Goal: Navigation & Orientation: Find specific page/section

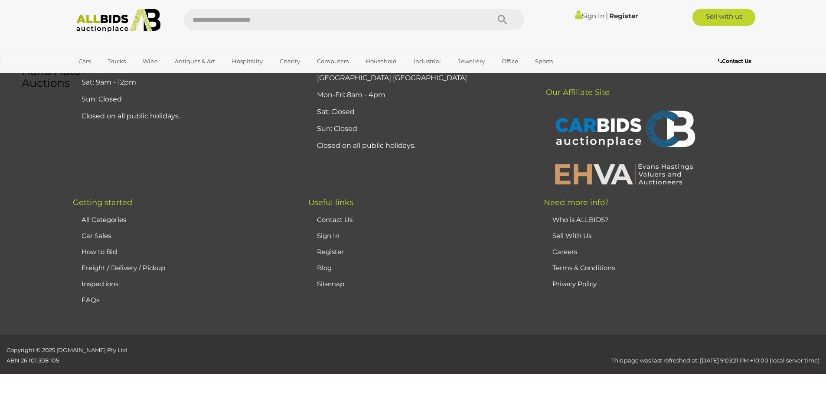
scroll to position [198, 0]
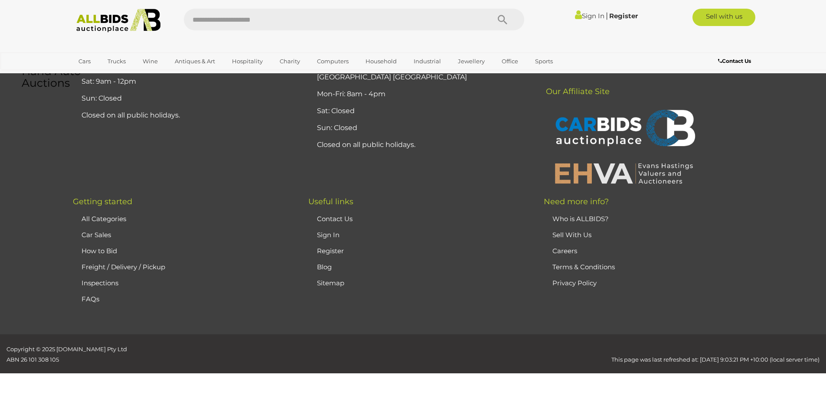
click at [99, 238] on link "Car Sales" at bounding box center [95, 235] width 29 height 8
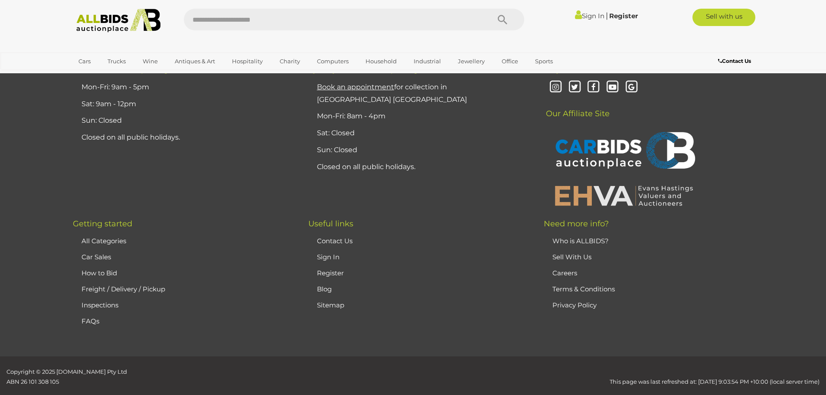
scroll to position [531, 0]
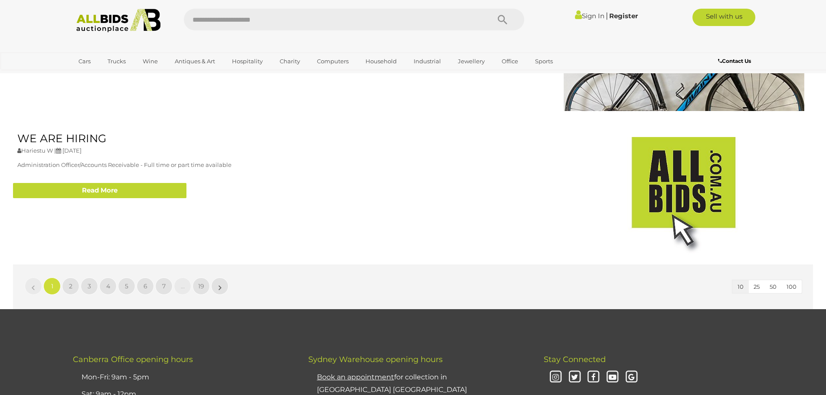
scroll to position [2037, 0]
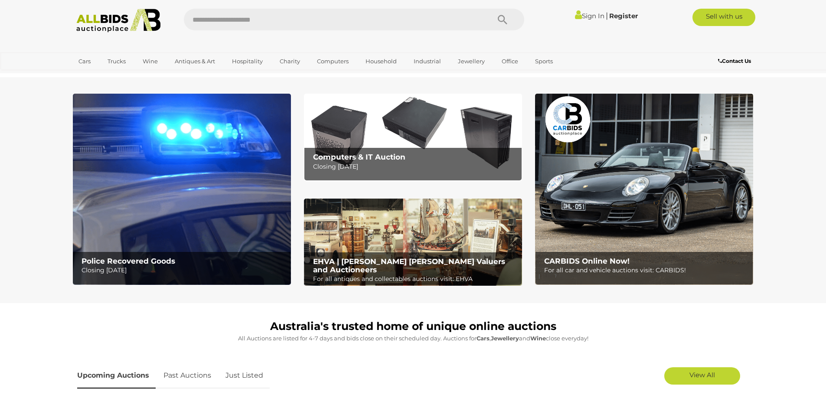
click at [655, 201] on img at bounding box center [644, 189] width 218 height 191
